Goal: Feedback & Contribution: Submit feedback/report problem

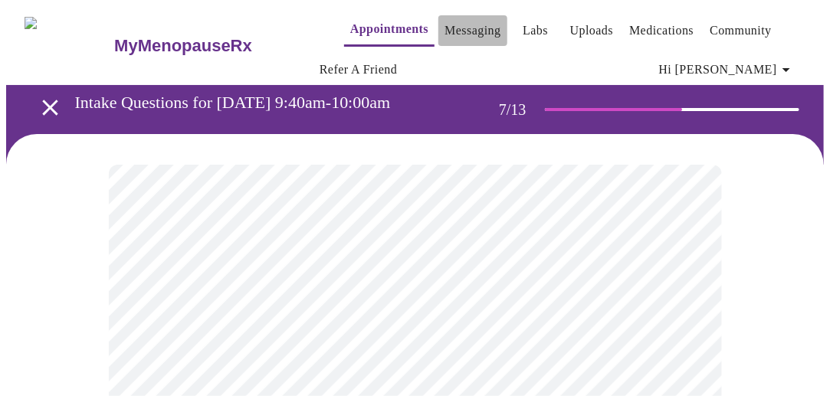
click at [450, 20] on link "Messaging" at bounding box center [472, 30] width 56 height 21
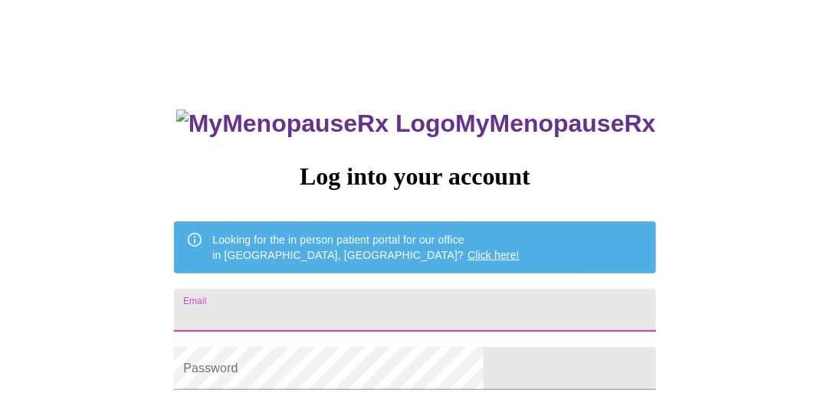
click at [382, 313] on input "Email" at bounding box center [414, 310] width 481 height 43
type input "brigitteshepard@gmail.com"
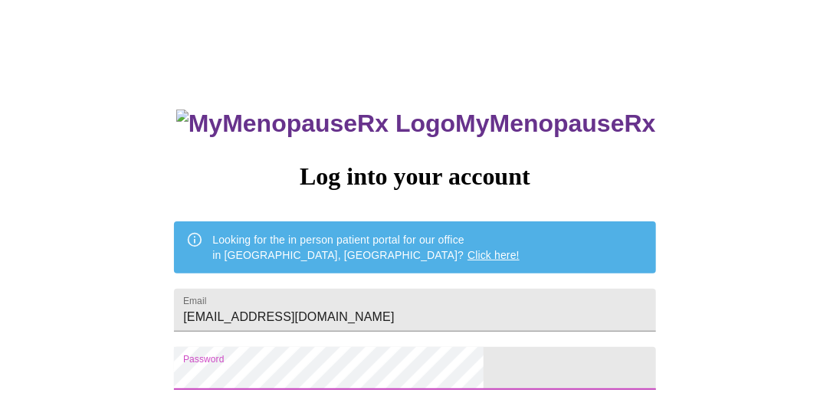
click at [185, 359] on div "MyMenopauseRx Log into your account Looking for the in person patient portal fo…" at bounding box center [415, 243] width 818 height 475
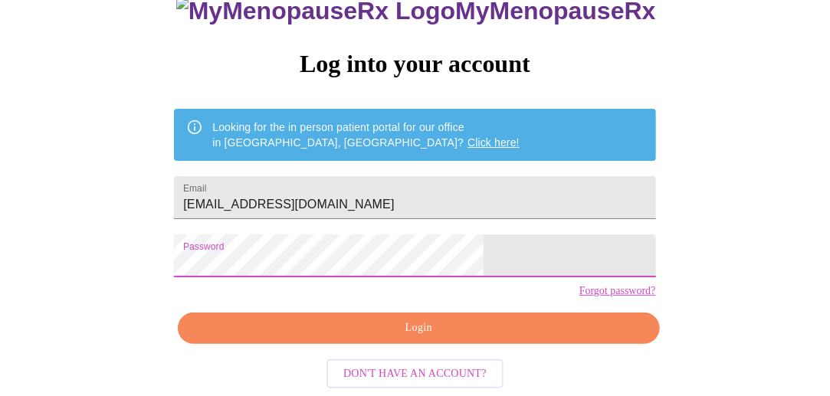
click at [472, 326] on span "Login" at bounding box center [418, 328] width 446 height 19
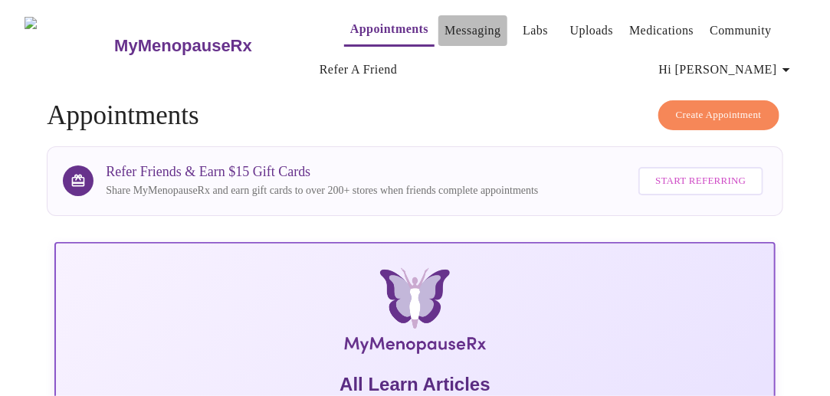
click at [468, 31] on link "Messaging" at bounding box center [472, 30] width 56 height 21
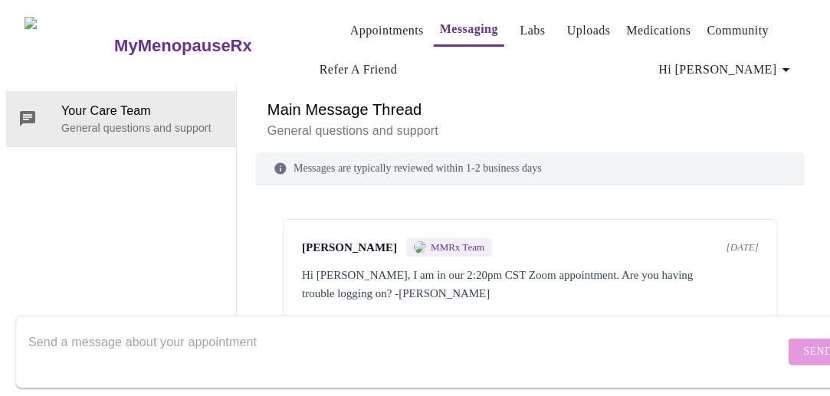
click at [352, 28] on link "Appointments" at bounding box center [387, 30] width 74 height 21
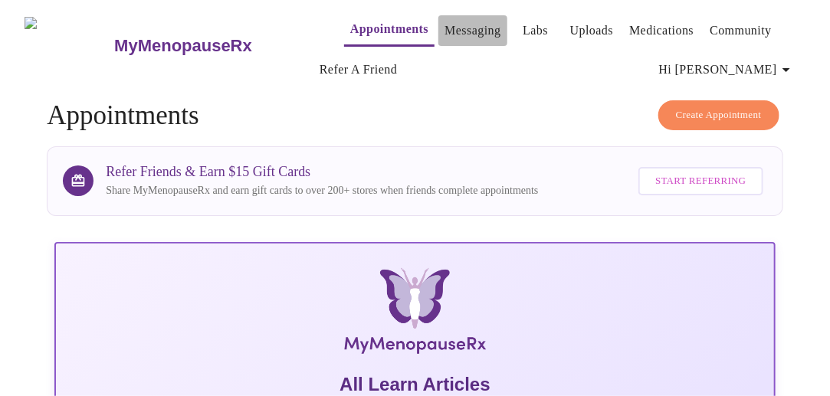
click at [446, 29] on link "Messaging" at bounding box center [472, 30] width 56 height 21
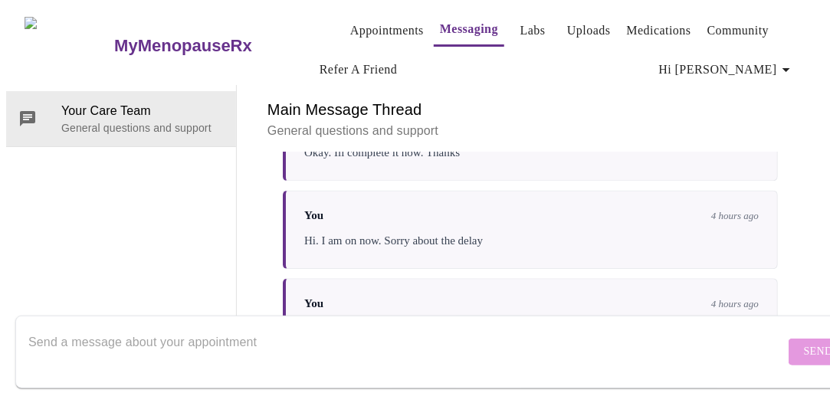
click at [520, 25] on link "Labs" at bounding box center [532, 30] width 25 height 21
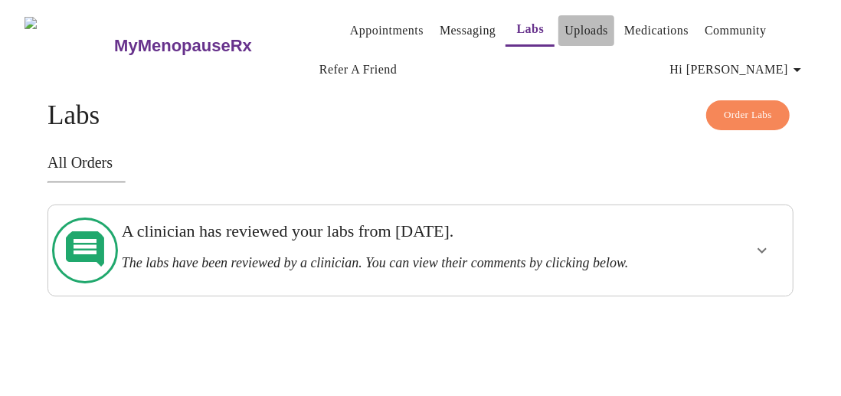
click at [565, 27] on link "Uploads" at bounding box center [587, 30] width 44 height 21
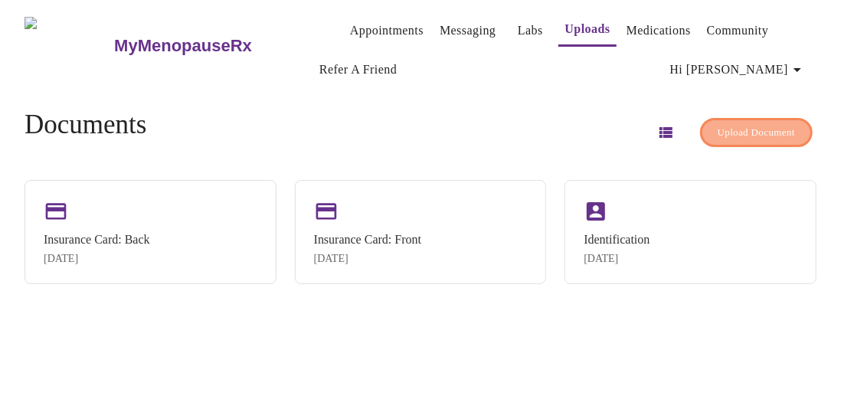
click at [760, 124] on span "Upload Document" at bounding box center [756, 133] width 77 height 18
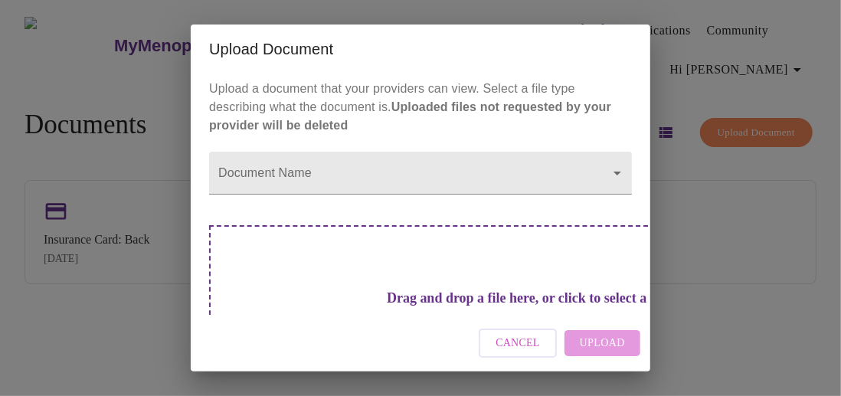
scroll to position [69, 0]
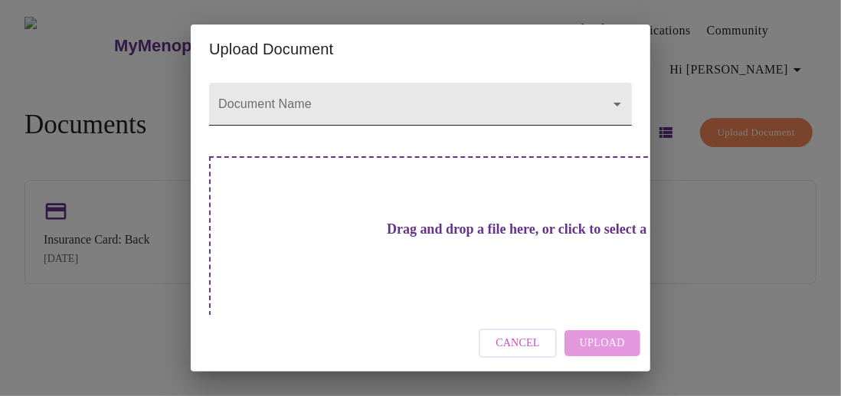
click at [495, 95] on body "MyMenopauseRx Appointments Messaging Labs Uploads Medications Community Refer a…" at bounding box center [420, 204] width 829 height 396
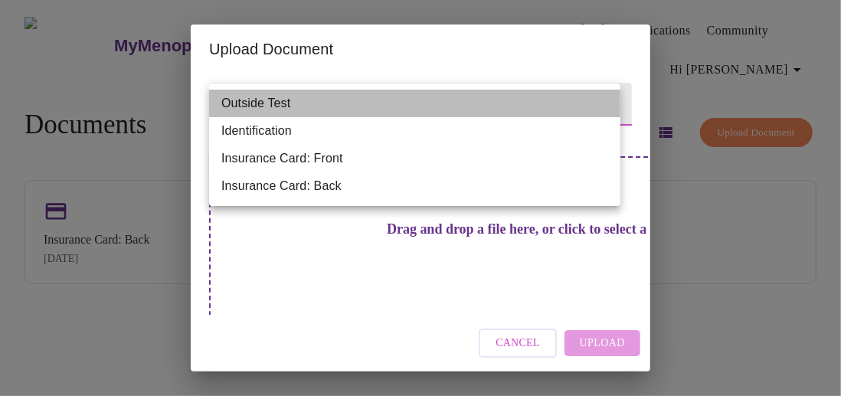
click at [339, 102] on li "Outside Test" at bounding box center [414, 104] width 411 height 28
type input "Outside Test"
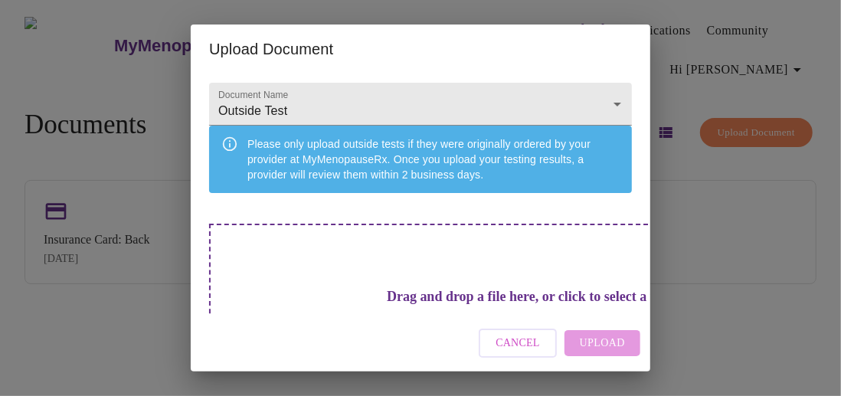
click at [597, 346] on div "Cancel Upload" at bounding box center [421, 343] width 460 height 57
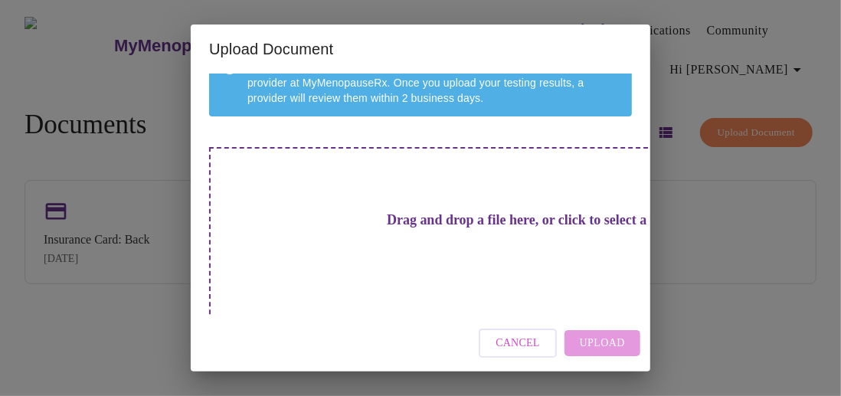
click at [425, 212] on h3 "Drag and drop a file here, or click to select a file" at bounding box center [527, 220] width 423 height 16
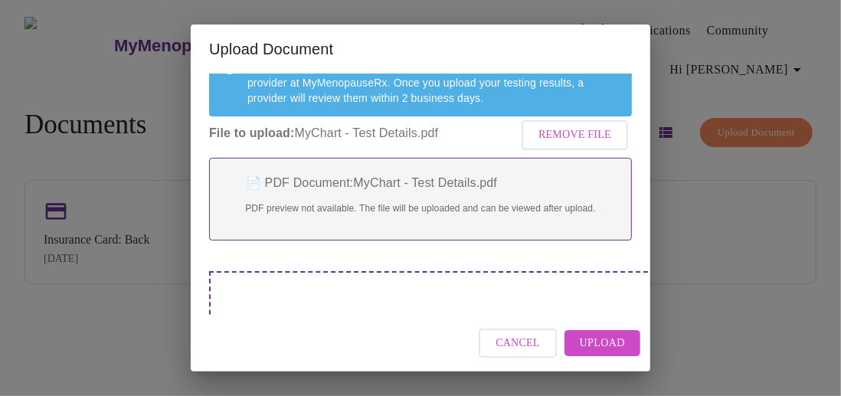
click at [620, 341] on span "Upload" at bounding box center [602, 343] width 45 height 19
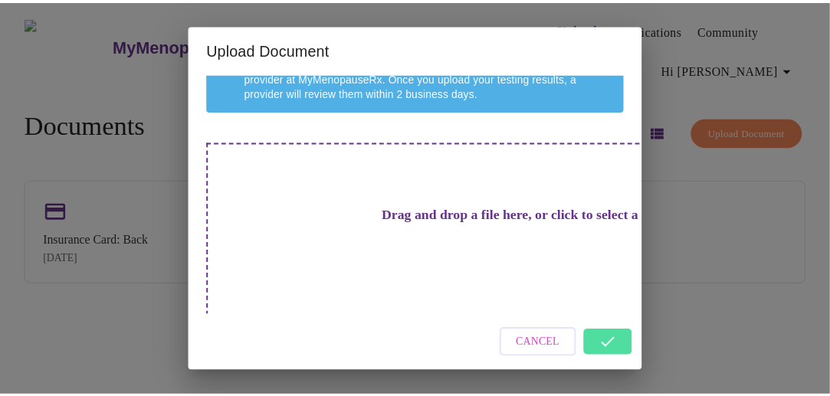
scroll to position [152, 0]
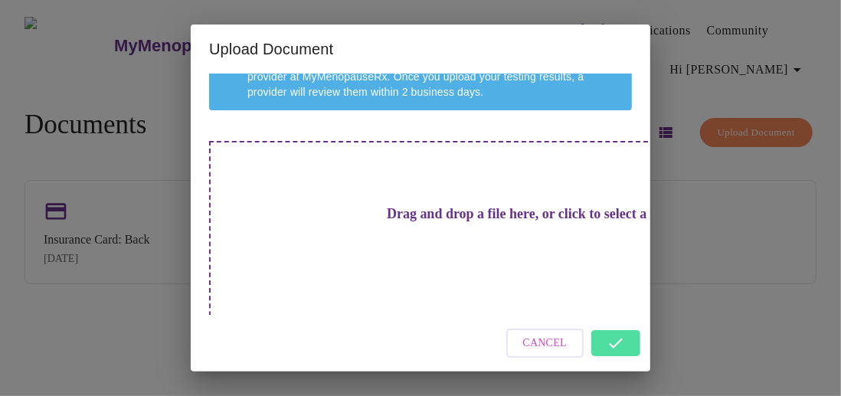
click at [446, 218] on h3 "Drag and drop a file here, or click to select a file" at bounding box center [527, 214] width 423 height 16
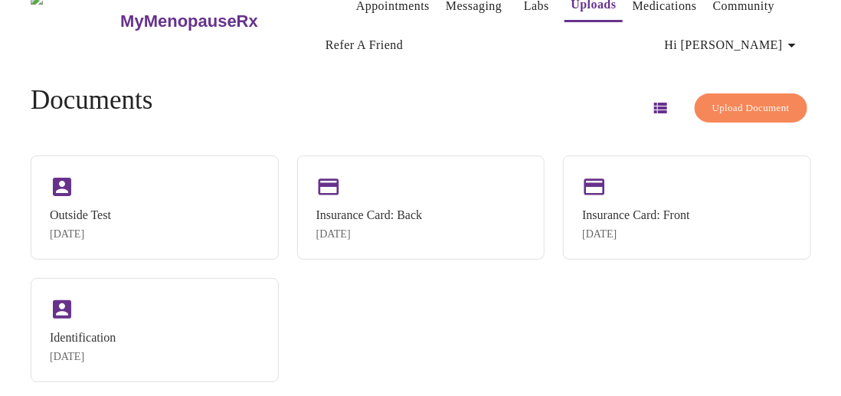
scroll to position [46, 0]
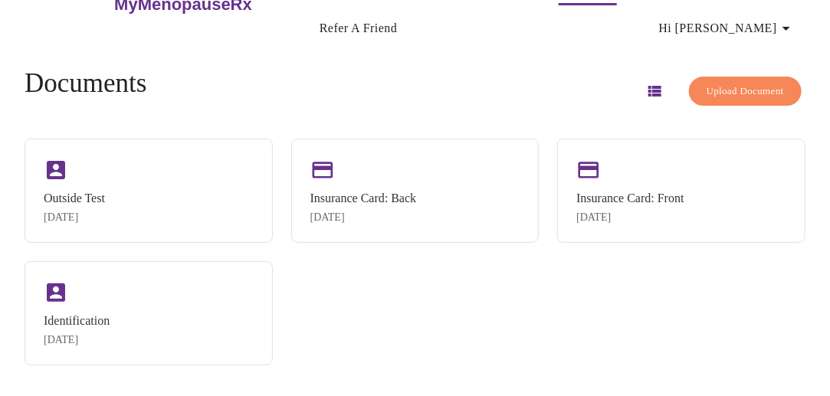
click at [749, 83] on span "Upload Document" at bounding box center [744, 92] width 77 height 18
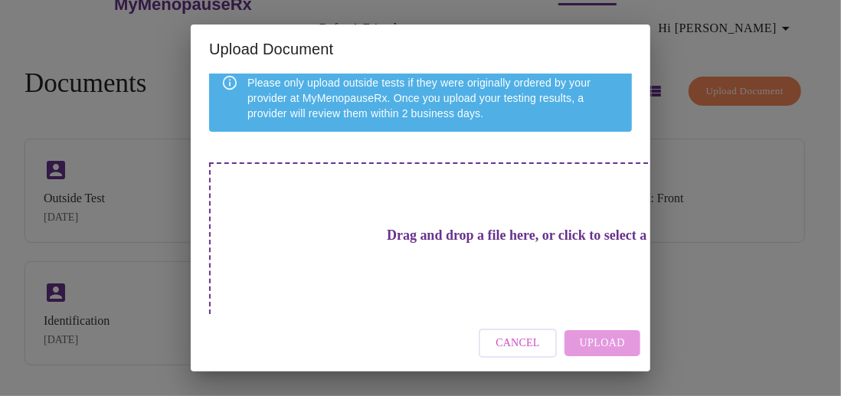
scroll to position [152, 0]
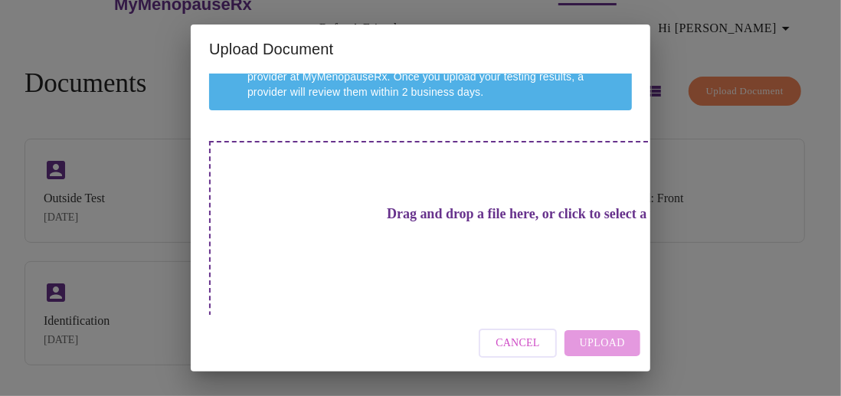
click at [444, 263] on div "Drag and drop a file here, or click to select a file" at bounding box center [527, 244] width 637 height 206
click at [415, 209] on h3 "Drag and drop a file here, or click to select a file" at bounding box center [527, 214] width 423 height 16
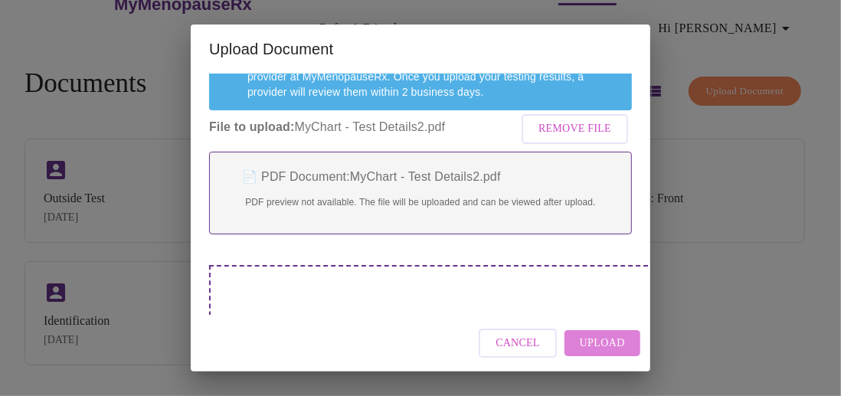
click at [596, 346] on span "Upload" at bounding box center [602, 343] width 45 height 19
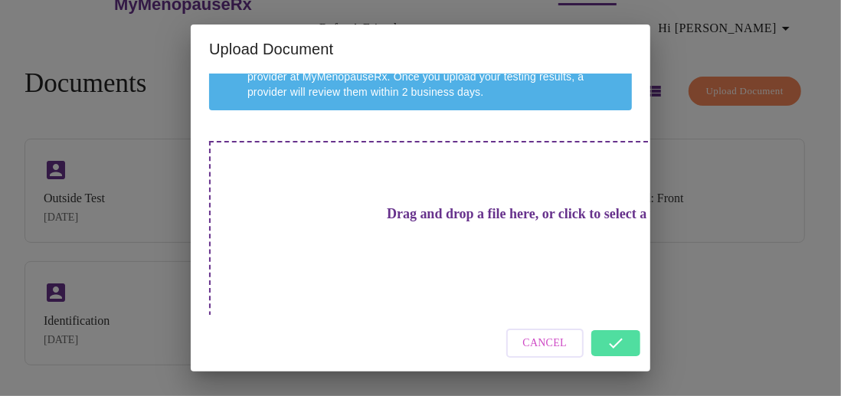
click at [426, 222] on h3 "Drag and drop a file here, or click to select a file" at bounding box center [527, 214] width 423 height 16
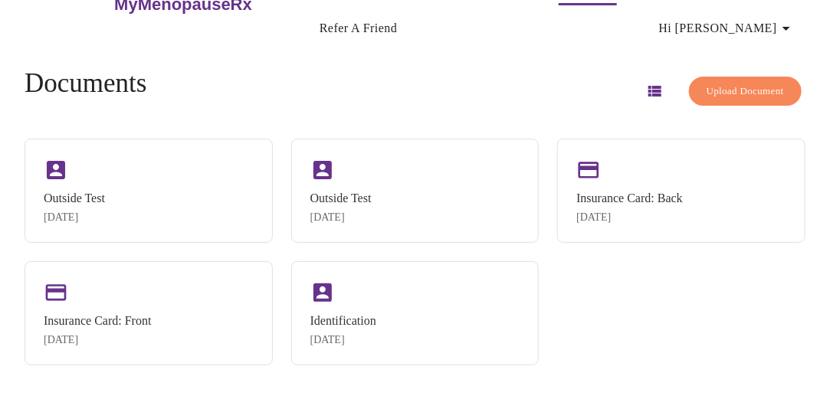
click at [745, 83] on span "Upload Document" at bounding box center [744, 92] width 77 height 18
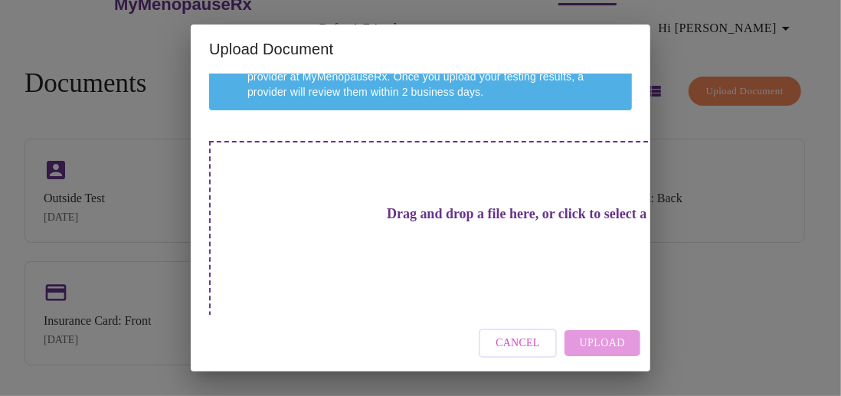
click at [445, 244] on div "Drag and drop a file here, or click to select a file" at bounding box center [527, 244] width 637 height 206
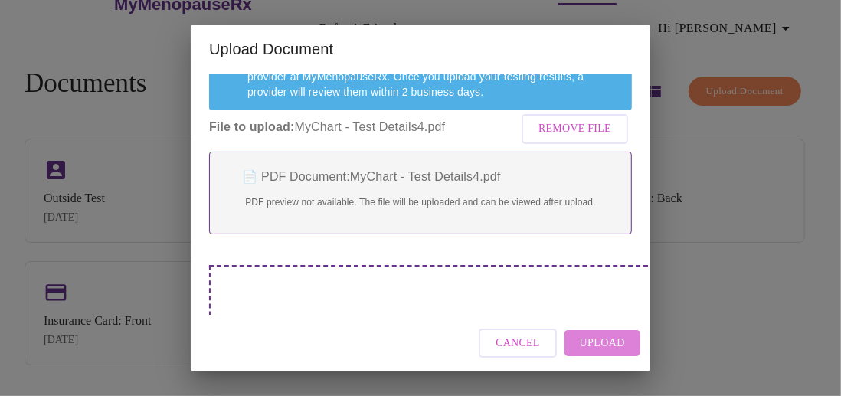
click at [614, 344] on span "Upload" at bounding box center [602, 343] width 45 height 19
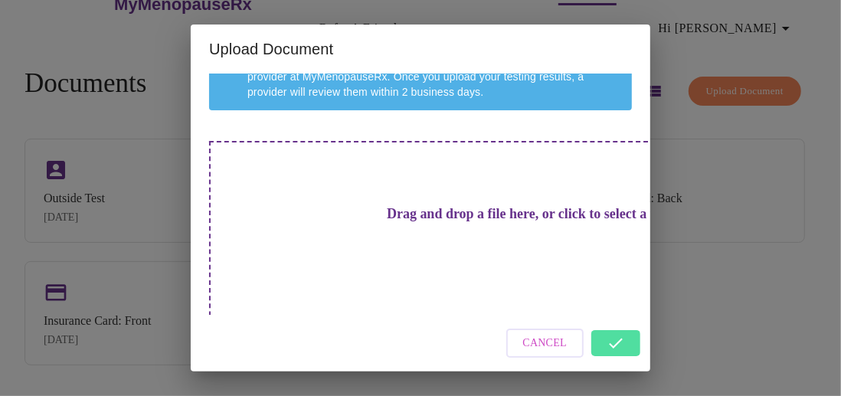
click at [419, 222] on h3 "Drag and drop a file here, or click to select a file" at bounding box center [527, 214] width 423 height 16
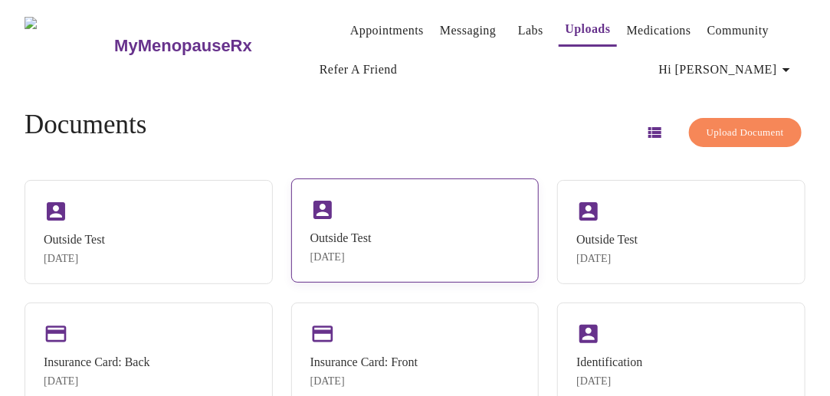
scroll to position [46, 0]
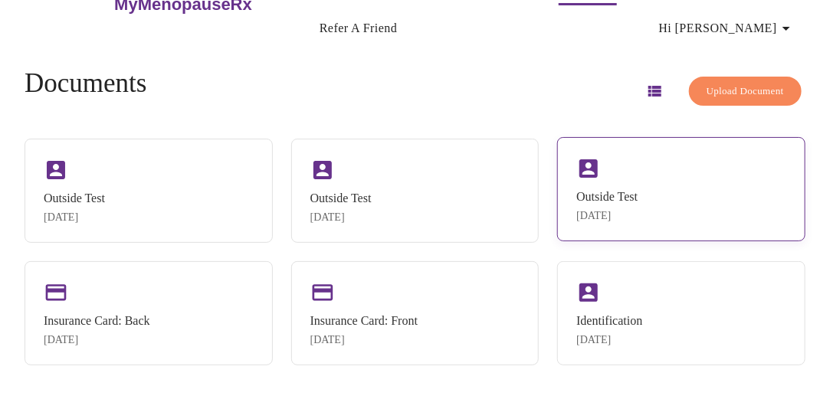
click at [647, 190] on div "Outside Test Sep 11, 2025" at bounding box center [681, 189] width 248 height 104
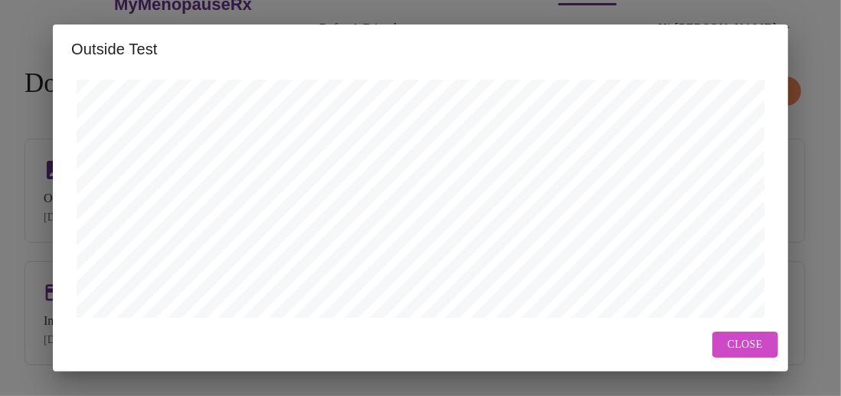
click at [739, 346] on span "Close" at bounding box center [745, 345] width 35 height 19
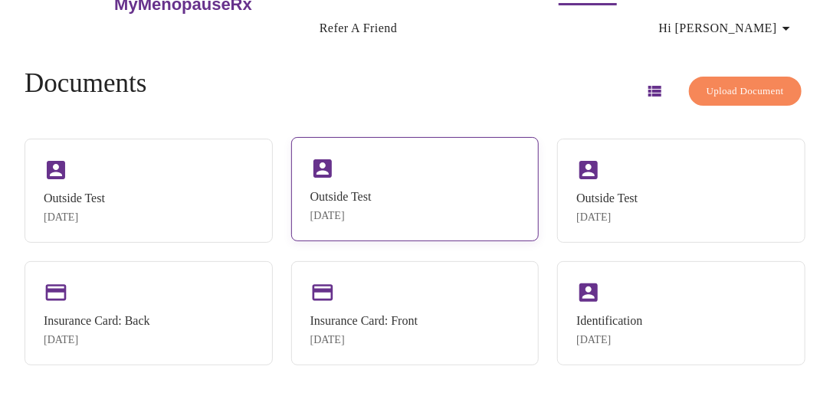
click at [382, 201] on div "Outside Test Sep 11, 2025" at bounding box center [415, 189] width 248 height 104
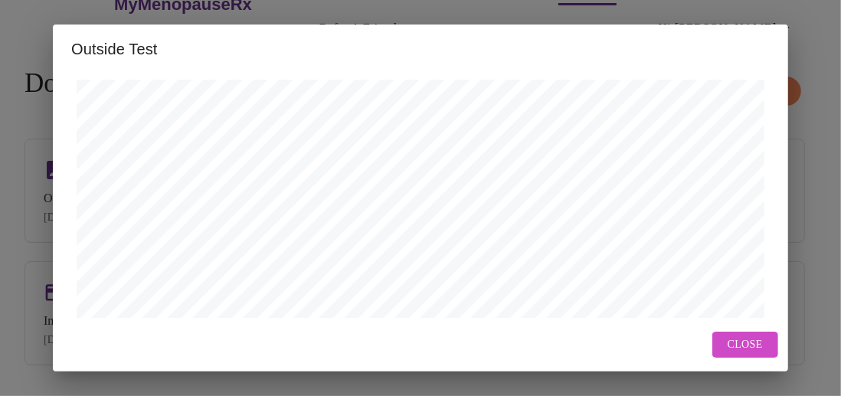
click at [757, 339] on span "Close" at bounding box center [745, 345] width 35 height 19
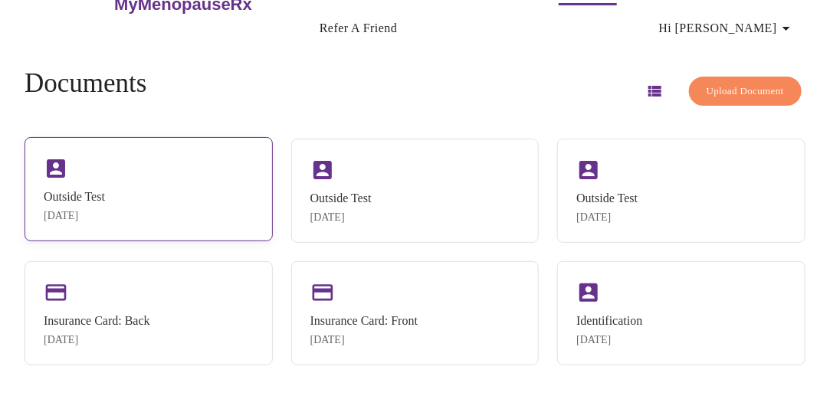
click at [87, 191] on div "Outside Test" at bounding box center [74, 197] width 61 height 14
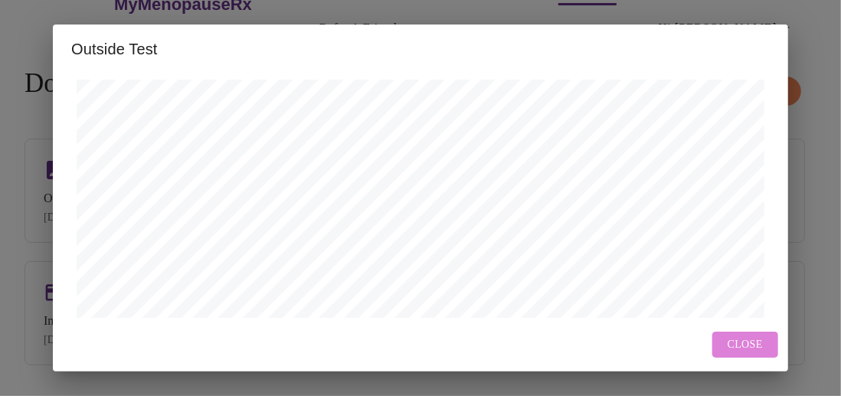
click at [735, 340] on span "Close" at bounding box center [745, 345] width 35 height 19
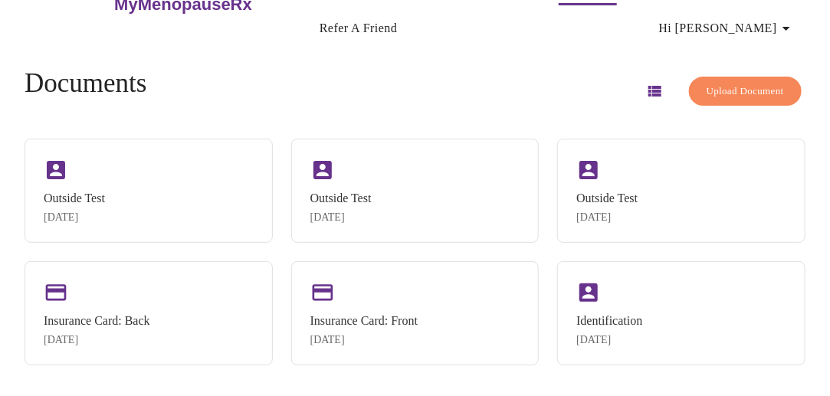
click at [745, 84] on span "Upload Document" at bounding box center [744, 92] width 77 height 18
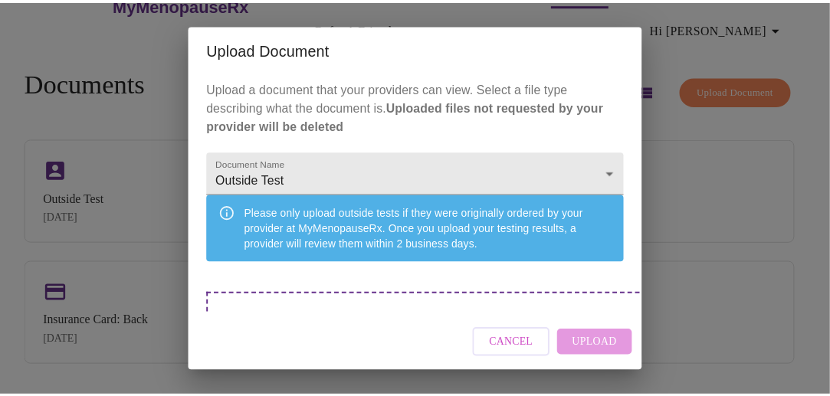
scroll to position [152, 0]
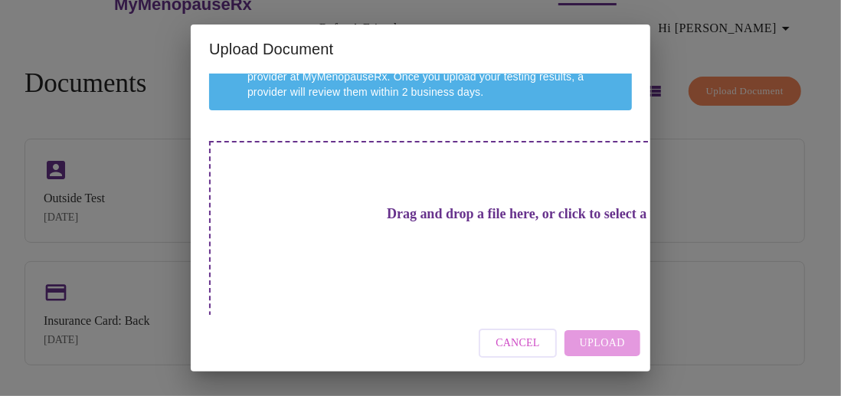
click at [581, 334] on div "Cancel Upload" at bounding box center [421, 343] width 460 height 57
click at [444, 216] on h3 "Drag and drop a file here, or click to select a file" at bounding box center [527, 214] width 423 height 16
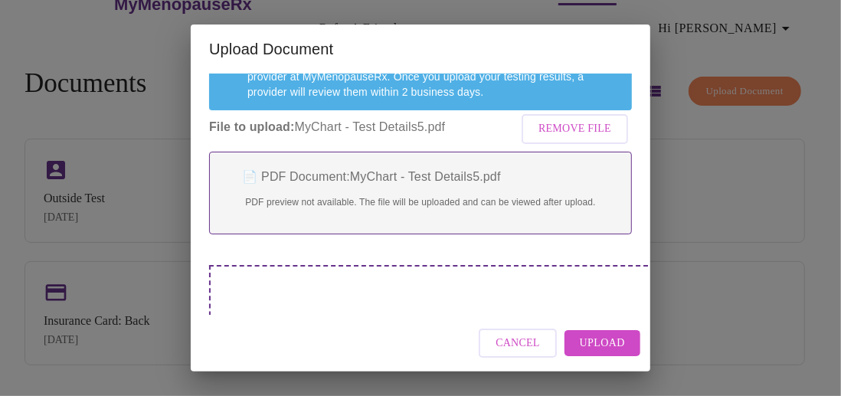
click at [598, 340] on span "Upload" at bounding box center [602, 343] width 45 height 19
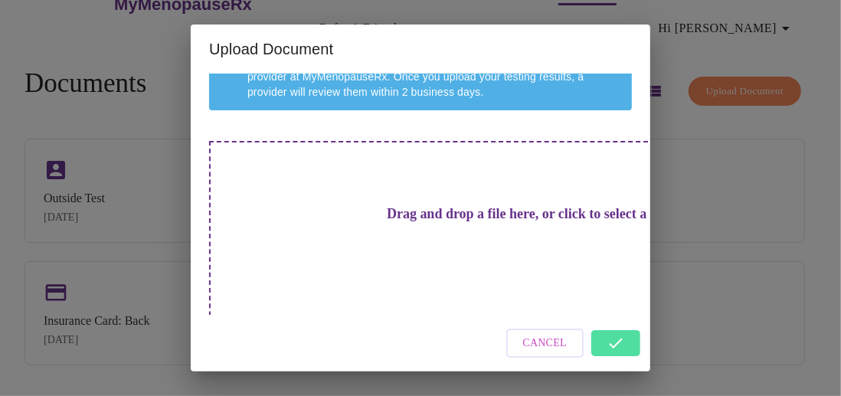
click at [614, 339] on div "Cancel" at bounding box center [421, 343] width 460 height 57
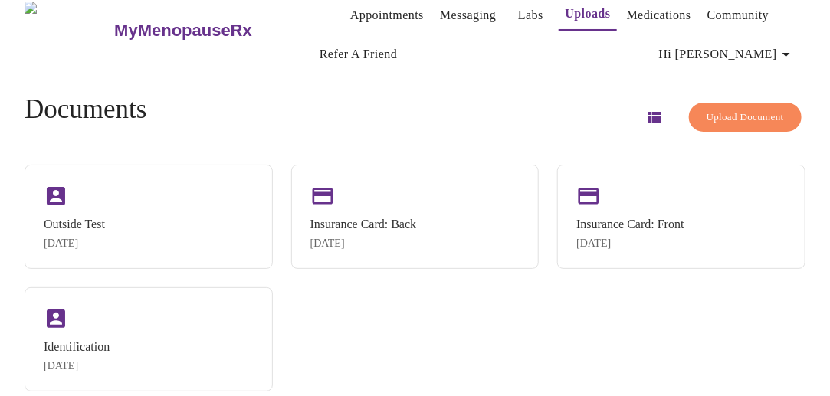
scroll to position [0, 0]
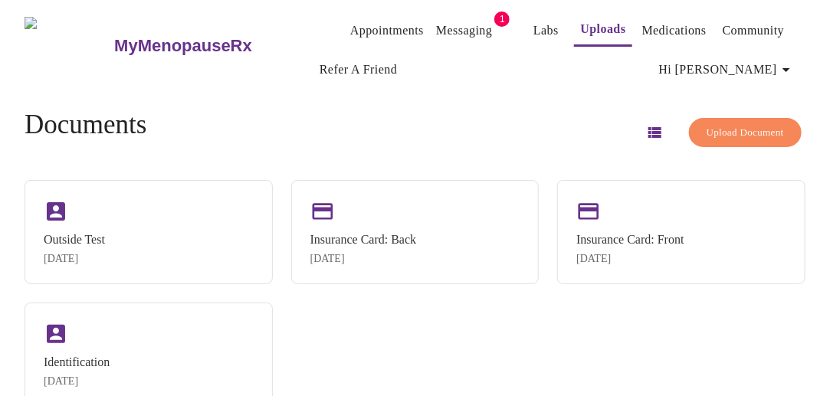
click at [457, 21] on link "Messaging" at bounding box center [464, 30] width 56 height 21
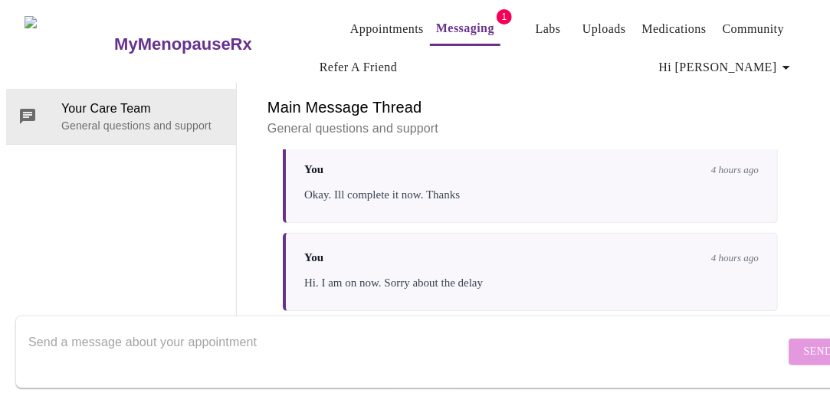
scroll to position [1267, 0]
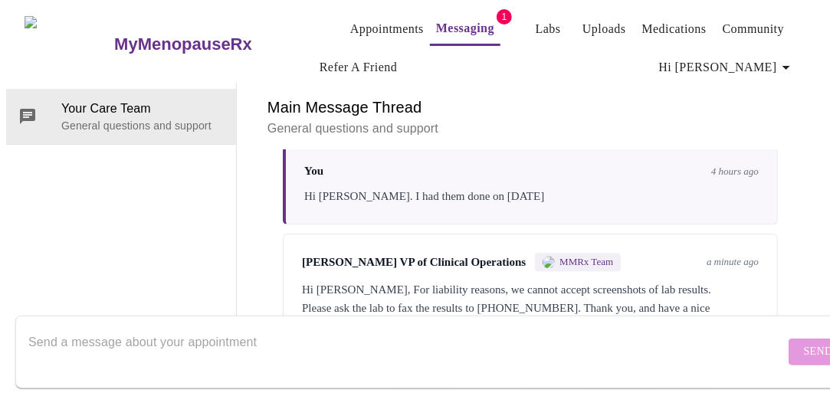
click at [665, 267] on div "[PERSON_NAME] VP of Clinical Operations MMRx Team a minute ago Hi [PERSON_NAME]…" at bounding box center [530, 294] width 495 height 121
click at [533, 282] on div "Main Message Thread General questions and support Messages are typically review…" at bounding box center [530, 219] width 550 height 272
click at [325, 327] on textarea "Send a message about your appointment" at bounding box center [406, 351] width 756 height 49
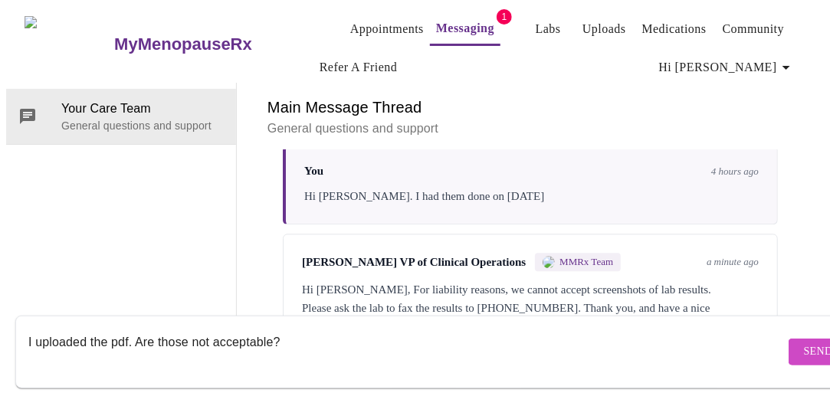
type textarea "I uploaded the pdf. Are those not acceptable?"
click at [804, 342] on span "Send" at bounding box center [818, 351] width 29 height 19
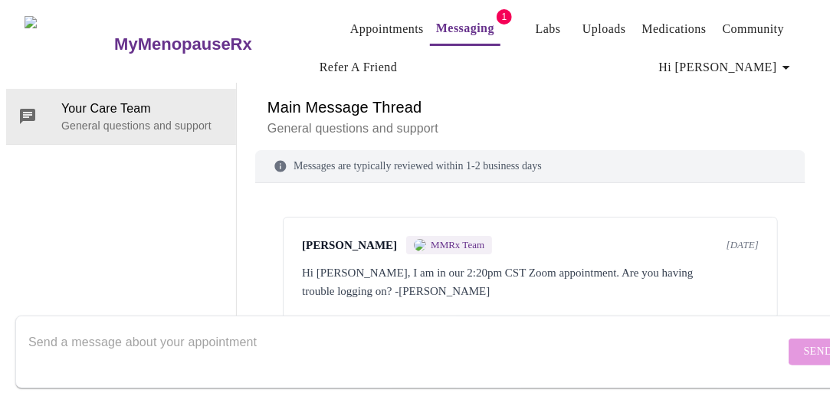
scroll to position [0, 0]
click at [451, 25] on link "Messaging" at bounding box center [465, 28] width 58 height 21
click at [536, 21] on link "Labs" at bounding box center [548, 28] width 25 height 21
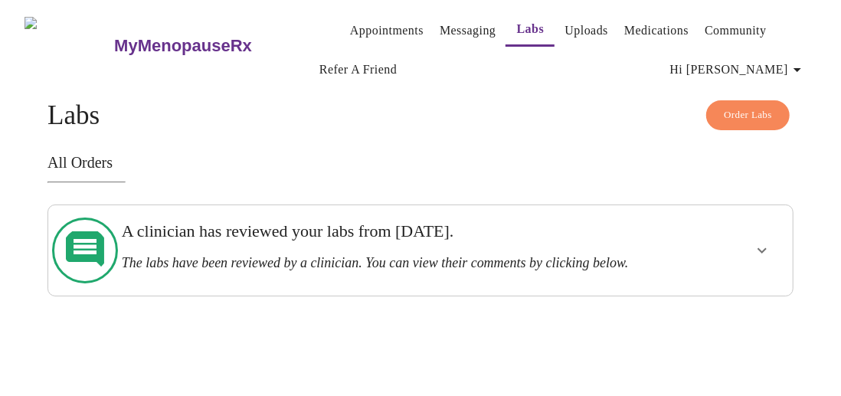
click at [454, 25] on link "Messaging" at bounding box center [468, 30] width 56 height 21
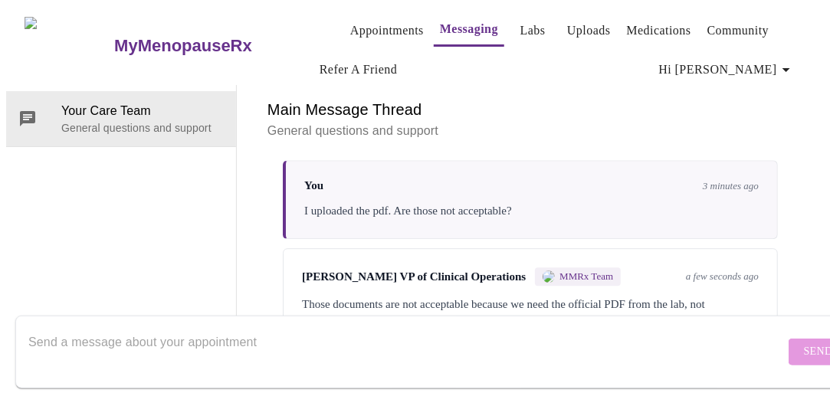
scroll to position [1509, 0]
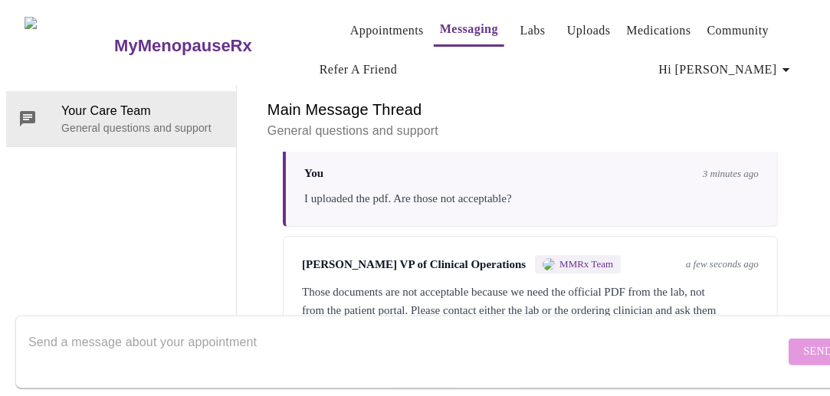
click at [267, 339] on textarea "Send a message about your appointment" at bounding box center [406, 351] width 756 height 49
type textarea "Okay. Thank you"
click at [804, 342] on span "Send" at bounding box center [818, 351] width 29 height 19
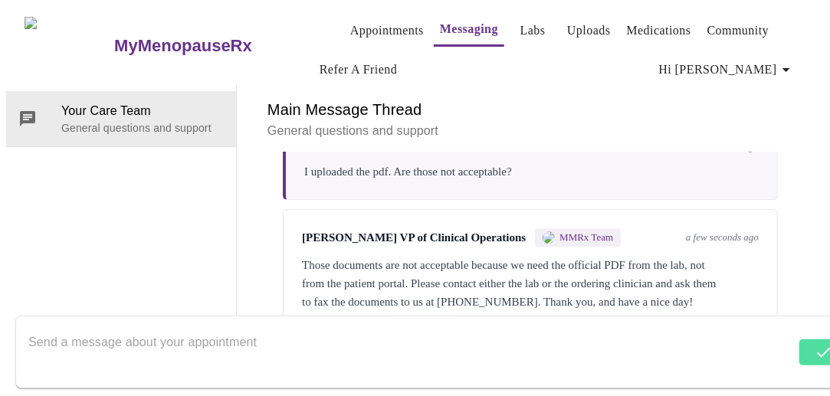
scroll to position [1601, 0]
